Goal: Task Accomplishment & Management: Use online tool/utility

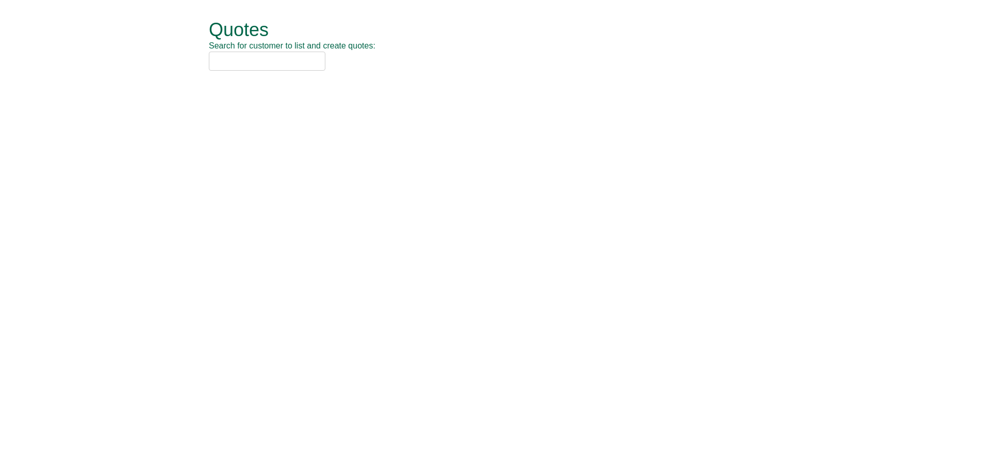
click at [290, 64] on input "text" at bounding box center [267, 61] width 117 height 19
click at [268, 63] on input "text" at bounding box center [267, 61] width 117 height 19
type input "A"
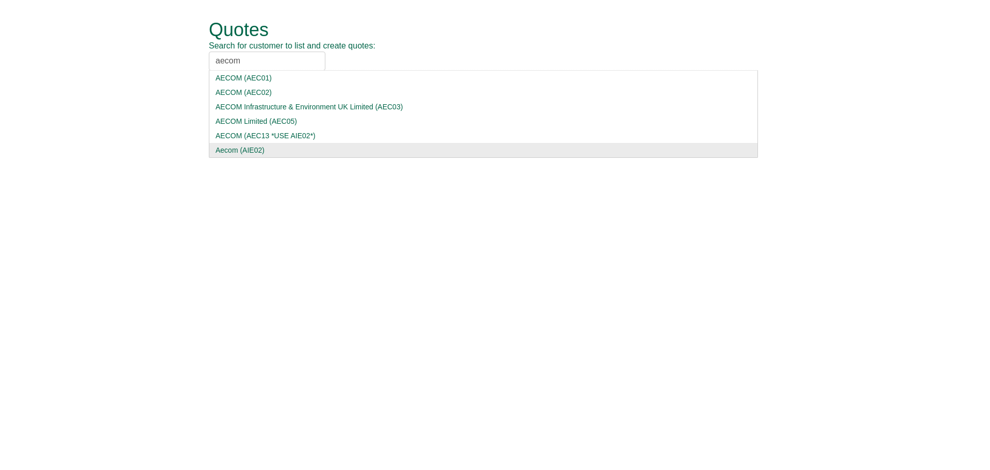
type input "aecom"
click at [273, 153] on div "Aecom (AIE02)" at bounding box center [484, 150] width 536 height 10
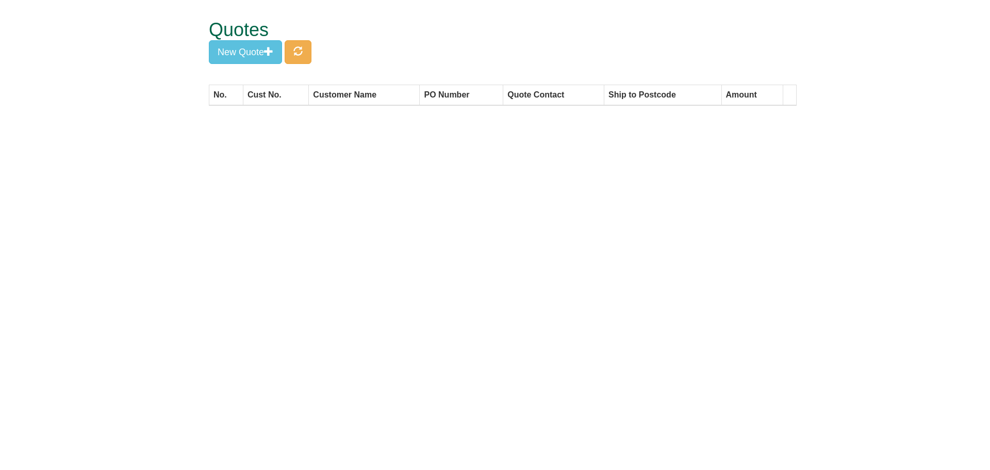
click at [294, 64] on div "Quotes New Quote" at bounding box center [503, 42] width 588 height 85
click at [302, 53] on span "button" at bounding box center [297, 50] width 9 height 9
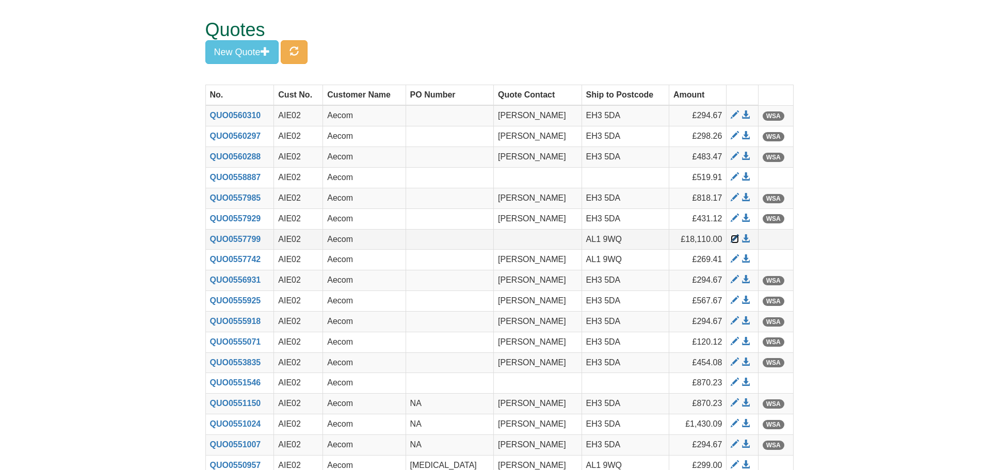
click at [736, 239] on span at bounding box center [734, 239] width 8 height 8
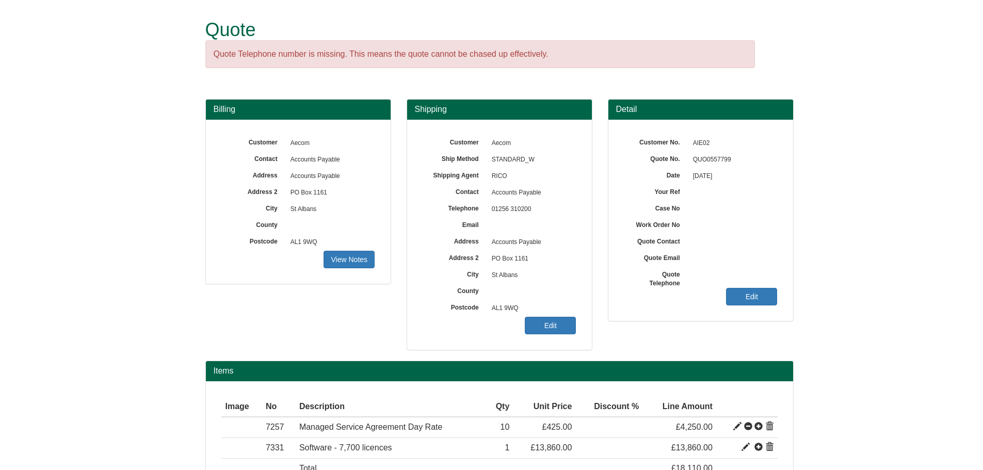
scroll to position [74, 0]
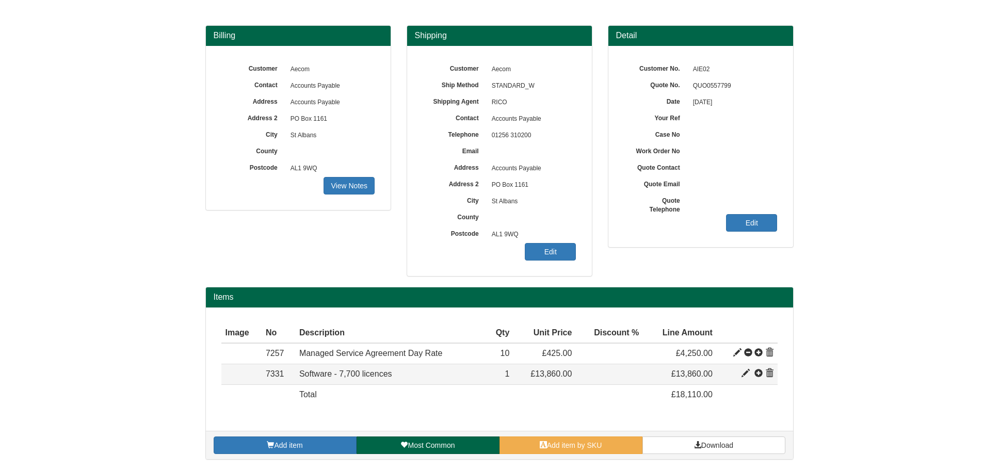
click at [745, 370] on span at bounding box center [745, 373] width 8 height 8
type input "Software - 7,700 licences"
type input "32.99"
type input "13860.00"
type input "1"
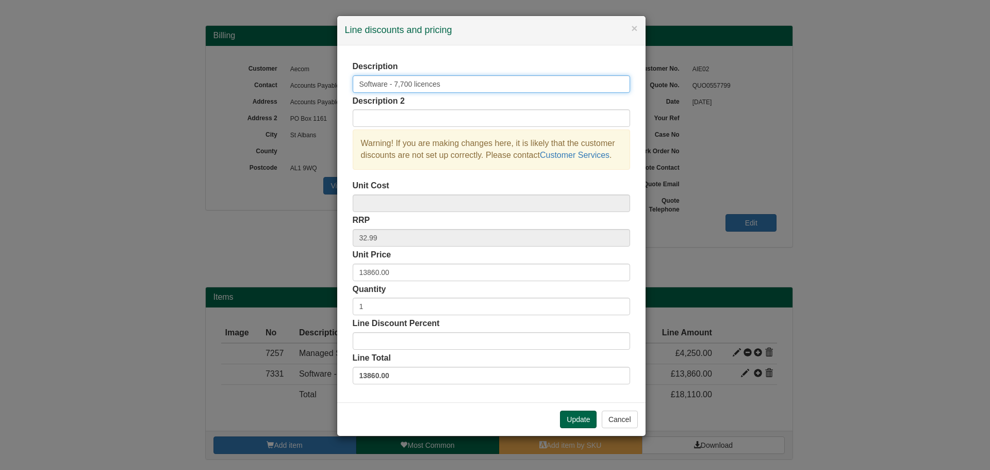
click at [403, 85] on input "Software - 7,700 licences" at bounding box center [492, 84] width 278 height 18
type input "Software - 7,000 licences"
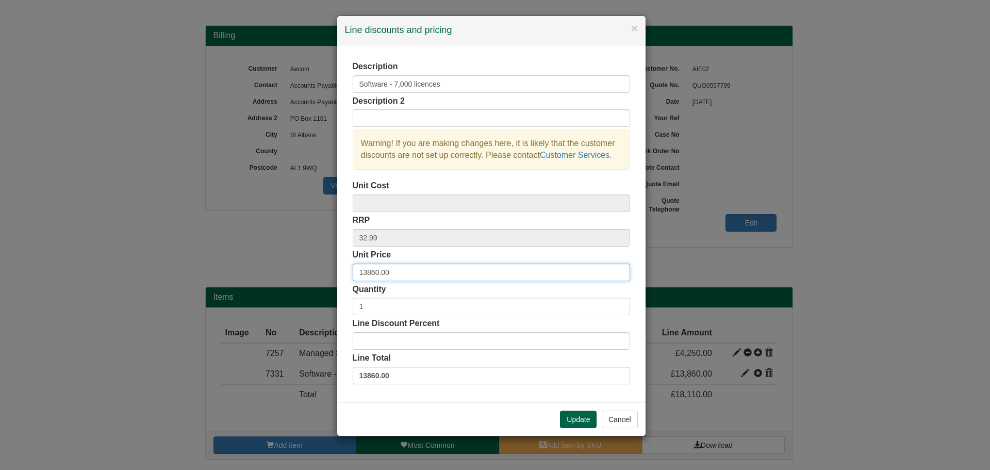
drag, startPoint x: 379, startPoint y: 272, endPoint x: 345, endPoint y: 269, distance: 34.1
click at [344, 270] on div "Description Software - 7,000 licences Description 2 Warning! If you are making …" at bounding box center [491, 223] width 308 height 357
type input "12600.00"
click at [577, 422] on button "Update" at bounding box center [578, 420] width 37 height 18
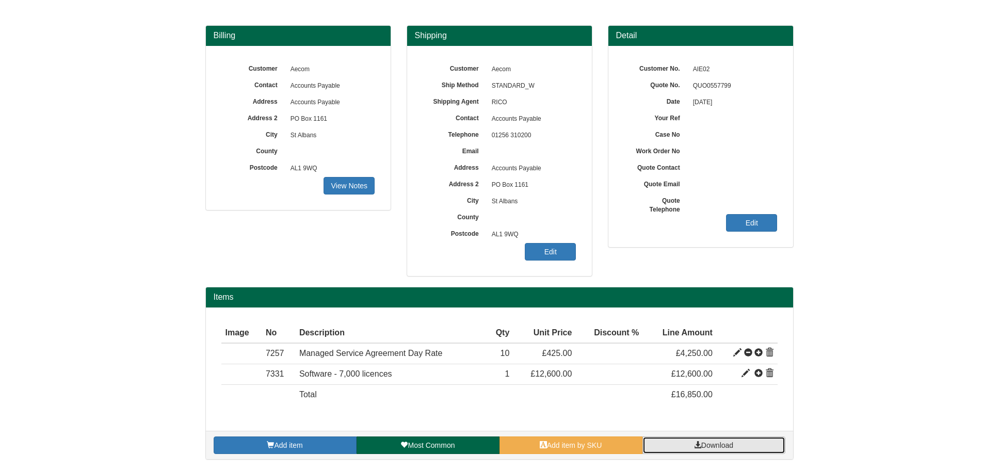
click at [720, 440] on link "Download" at bounding box center [713, 445] width 143 height 18
